Goal: Information Seeking & Learning: Check status

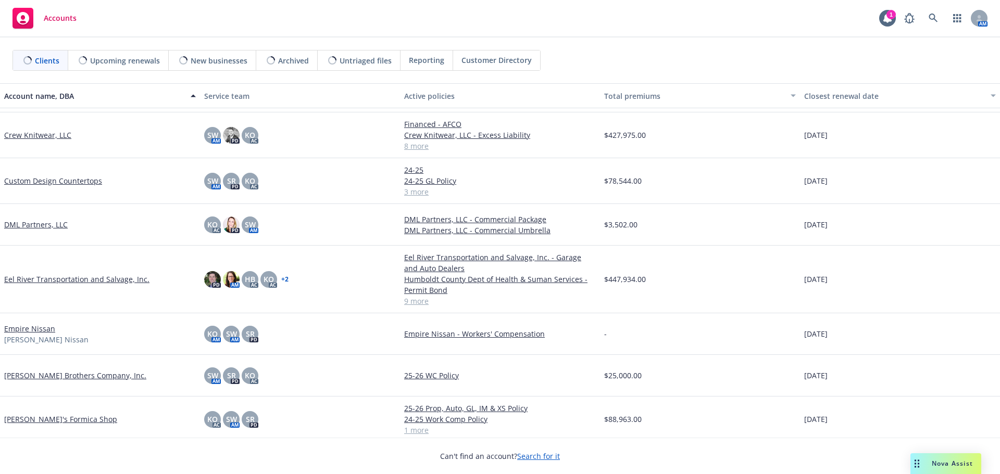
scroll to position [573, 0]
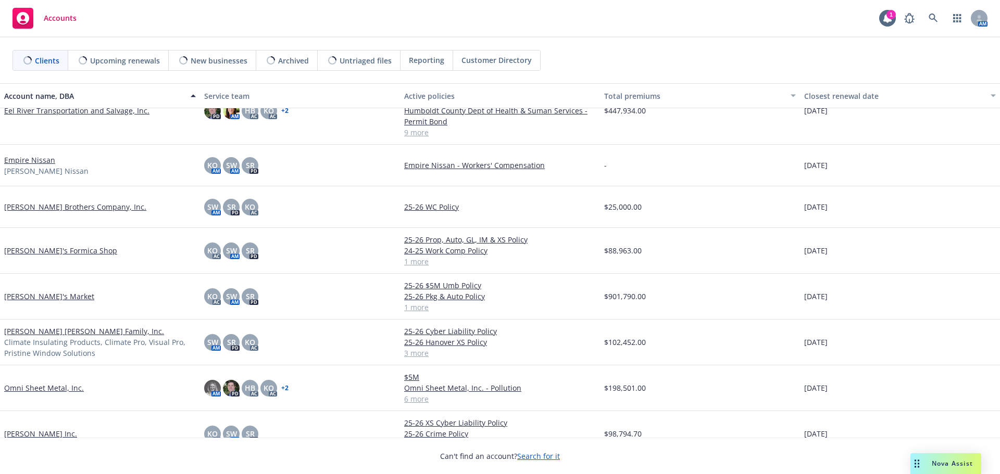
click at [36, 297] on link "[PERSON_NAME]'s Market" at bounding box center [49, 296] width 90 height 11
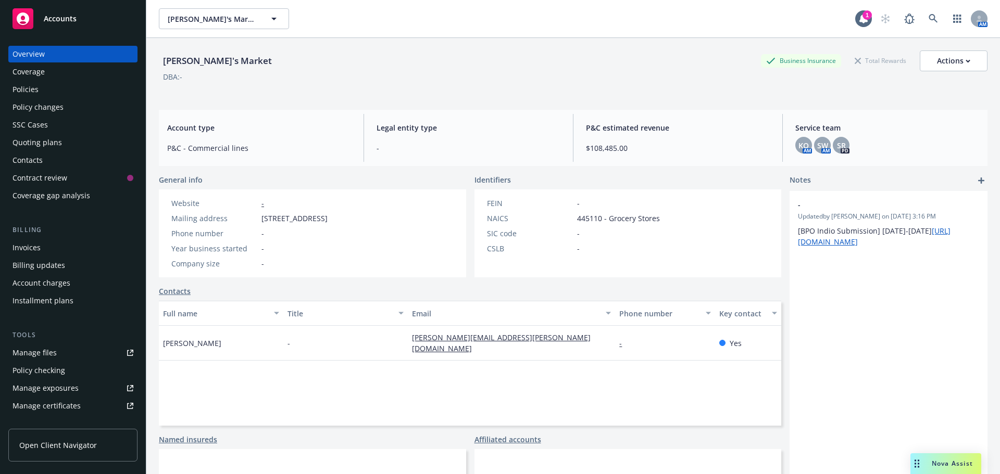
click at [42, 86] on div "Policies" at bounding box center [72, 89] width 121 height 17
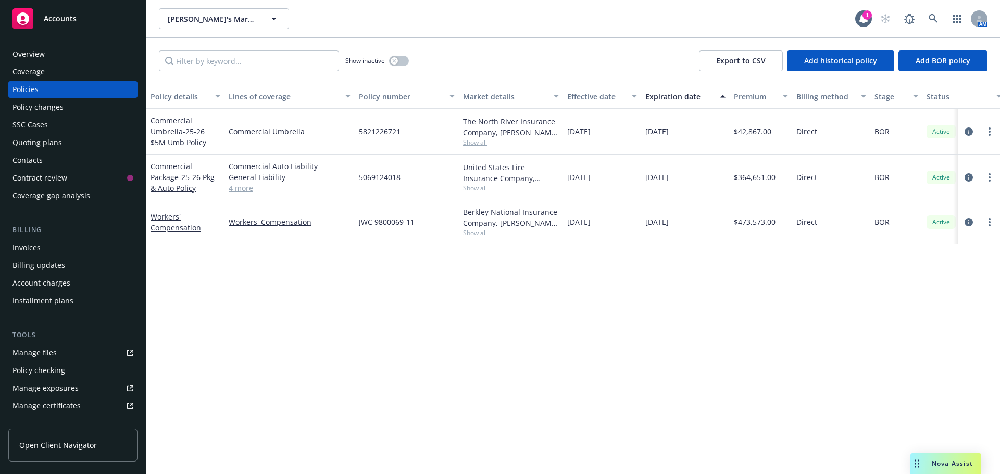
click at [62, 21] on span "Accounts" at bounding box center [60, 19] width 33 height 8
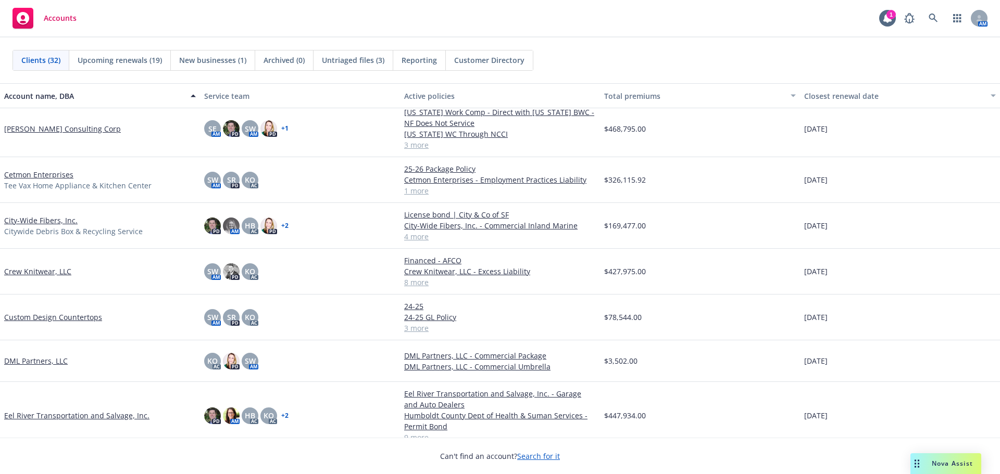
scroll to position [312, 0]
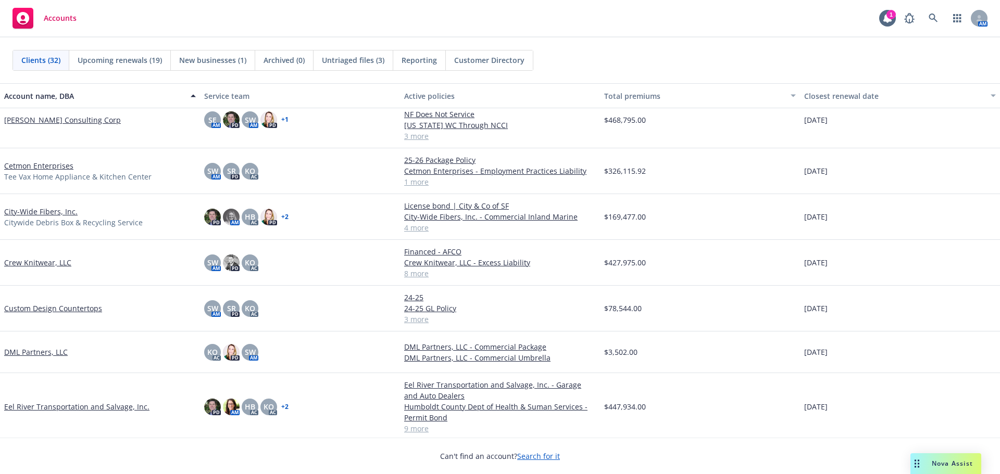
click at [45, 265] on link "Crew Knitwear, LLC" at bounding box center [37, 262] width 67 height 11
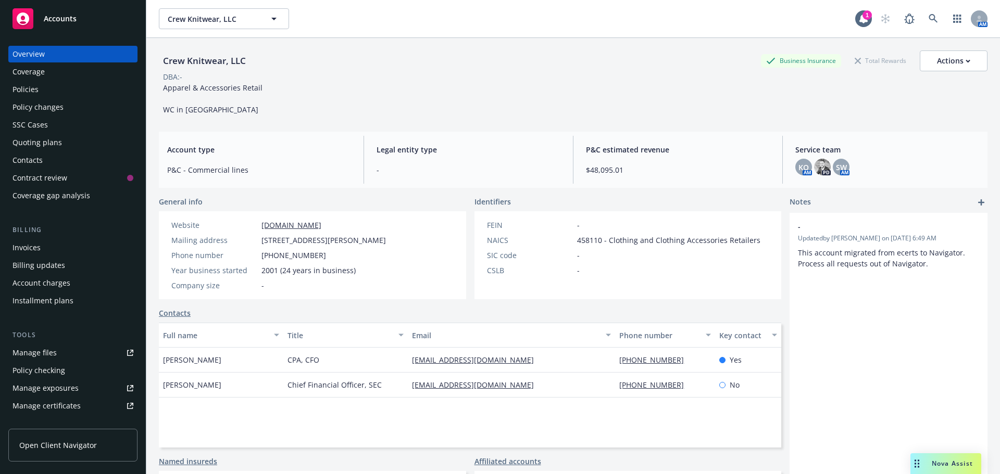
click at [38, 90] on div "Policies" at bounding box center [72, 89] width 121 height 17
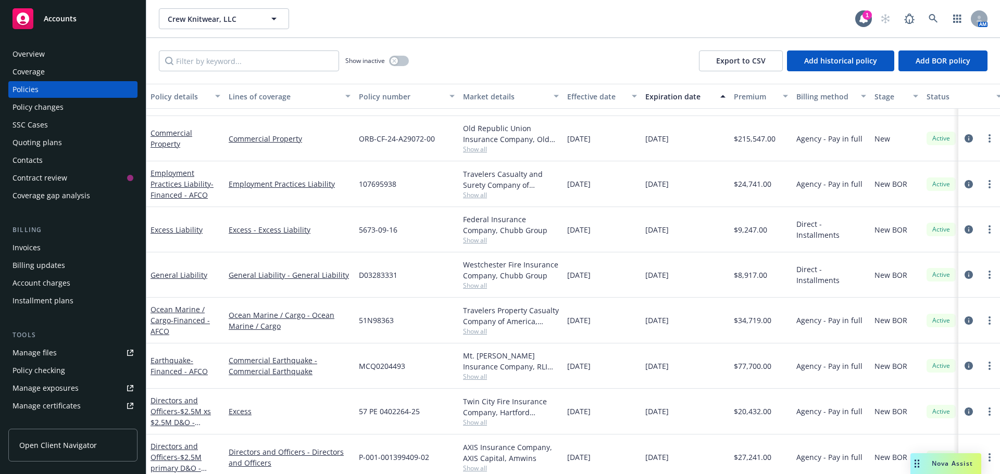
scroll to position [94, 0]
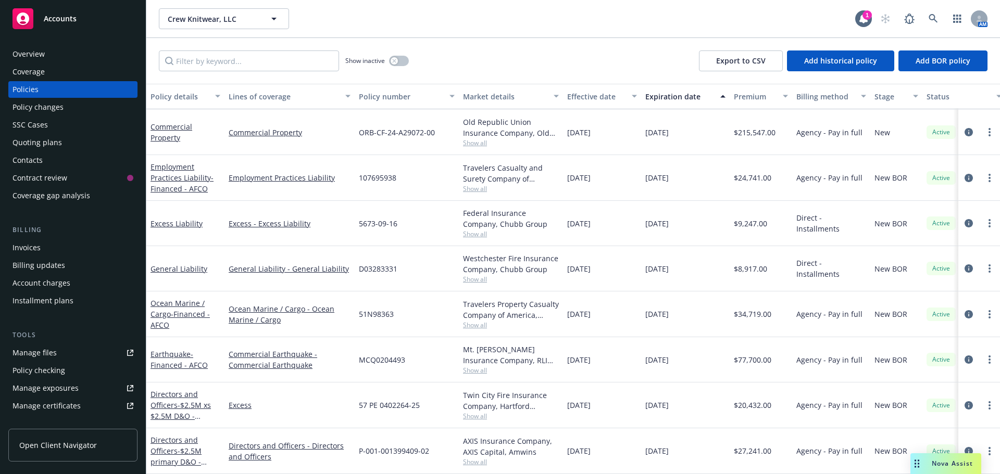
click at [48, 242] on div "Invoices" at bounding box center [72, 248] width 121 height 17
